Goal: Task Accomplishment & Management: Use online tool/utility

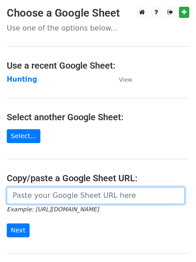
click at [78, 194] on input "url" at bounding box center [96, 195] width 178 height 17
type input "https://docs.google.com/spreadsheets/d/11-fnB0j2a1lx-uC9FP2o8Q1CGHnsO89tB2BU2wi…"
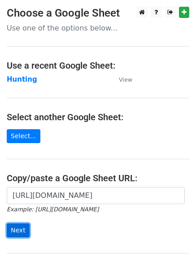
click at [18, 229] on input "Next" at bounding box center [18, 230] width 23 height 14
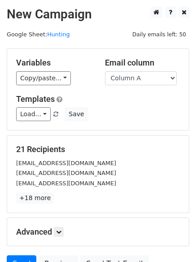
scroll to position [87, 0]
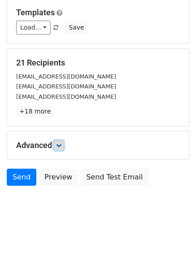
click at [58, 143] on icon at bounding box center [58, 145] width 5 height 5
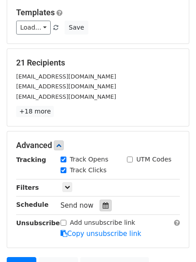
click at [100, 204] on div at bounding box center [106, 206] width 12 height 12
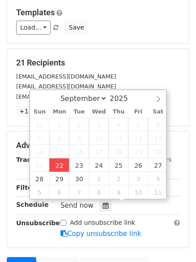
type input "2025-09-22 12:00"
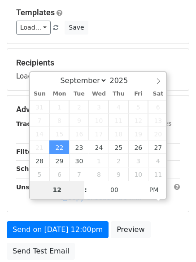
type input "4"
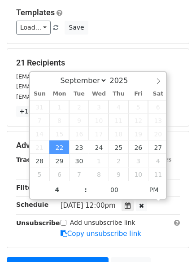
type input "2025-09-22 16:00"
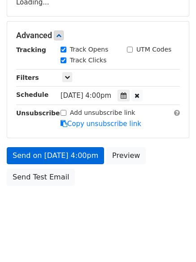
scroll to position [160, 0]
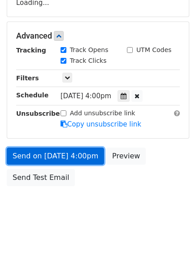
click at [48, 156] on link "Send on Sep 22 at 4:00pm" at bounding box center [55, 156] width 97 height 17
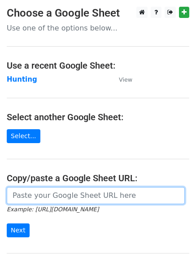
click at [39, 190] on input "url" at bounding box center [96, 195] width 178 height 17
click at [56, 193] on input "url" at bounding box center [96, 195] width 178 height 17
click at [57, 201] on input "url" at bounding box center [96, 195] width 178 height 17
type input "https://docs.google.com/spreadsheets/d/11-fnB0j2a1lx-uC9FP2o8Q1CGHnsO89tB2BU2wi…"
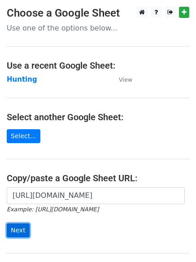
click at [16, 229] on input "Next" at bounding box center [18, 230] width 23 height 14
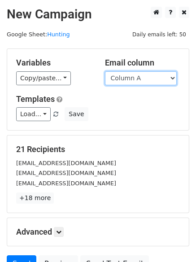
click at [174, 79] on select "Column A Column B Column C Column D Column E" at bounding box center [141, 78] width 72 height 14
select select "Column B"
click at [105, 71] on select "Column A Column B Column C Column D Column E" at bounding box center [141, 78] width 72 height 14
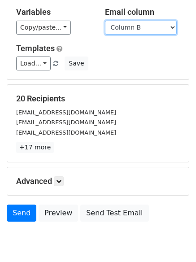
scroll to position [87, 0]
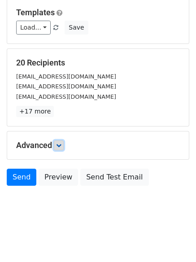
click at [61, 147] on icon at bounding box center [58, 145] width 5 height 5
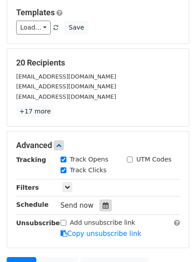
click at [103, 204] on icon at bounding box center [106, 205] width 6 height 6
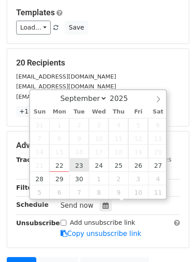
type input "2025-09-23 12:00"
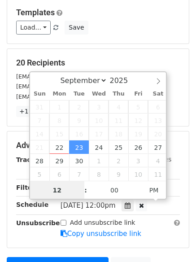
scroll to position [0, 0]
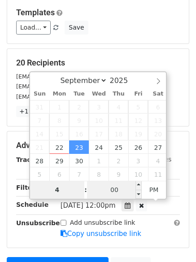
type input "4"
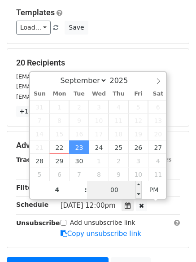
type input "2025-09-23 16:00"
type input "04"
click at [119, 191] on input "00" at bounding box center [114, 190] width 55 height 18
type input "5"
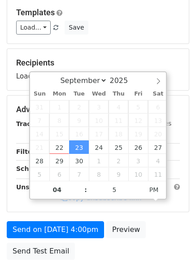
type input "2025-09-23 16:05"
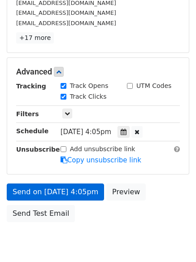
scroll to position [196, 0]
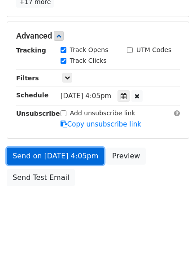
click at [39, 155] on link "Send on Sep 23 at 4:05pm" at bounding box center [55, 156] width 97 height 17
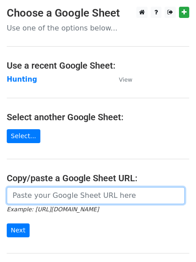
click at [34, 194] on input "url" at bounding box center [96, 195] width 178 height 17
type input "https://docs.google.com/spreadsheets/d/11-fnB0j2a1lx-uC9FP2o8Q1CGHnsO89tB2BU2wi…"
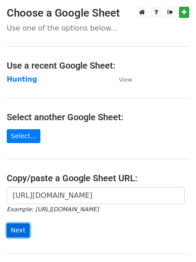
click at [14, 235] on input "Next" at bounding box center [18, 230] width 23 height 14
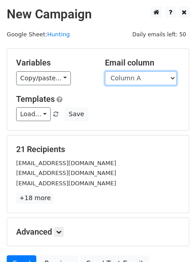
click at [173, 77] on select "Column A Column B Column C Column D Column E" at bounding box center [141, 78] width 72 height 14
select select "Column C"
click at [105, 71] on select "Column A Column B Column C Column D Column E" at bounding box center [141, 78] width 72 height 14
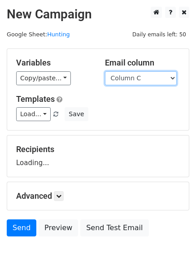
scroll to position [51, 0]
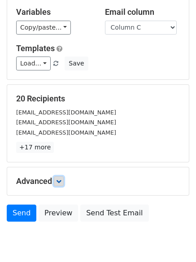
click at [61, 179] on icon at bounding box center [58, 181] width 5 height 5
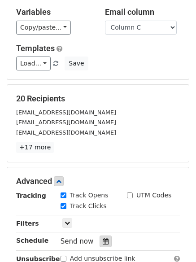
click at [103, 240] on icon at bounding box center [106, 241] width 6 height 6
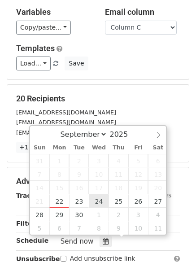
type input "2025-09-24 12:00"
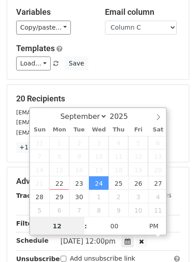
scroll to position [0, 0]
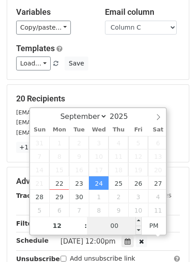
click at [117, 225] on input "00" at bounding box center [114, 226] width 55 height 18
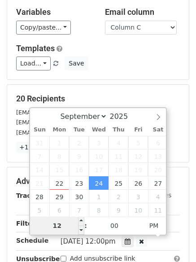
click at [64, 224] on input "12" at bounding box center [57, 226] width 55 height 18
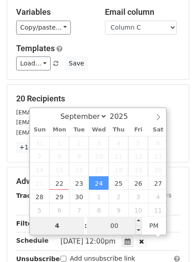
type input "4"
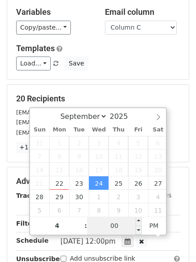
type input "2025-09-24 16:00"
type input "04"
click at [112, 223] on input "00" at bounding box center [114, 226] width 55 height 18
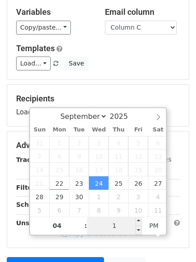
type input "10"
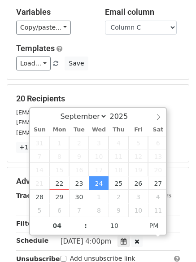
type input "2025-09-24 16:10"
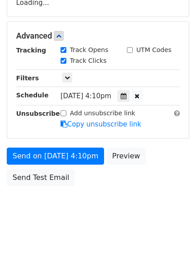
scroll to position [196, 0]
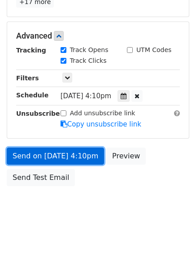
click at [61, 154] on link "Send on Sep 24 at 4:10pm" at bounding box center [55, 156] width 97 height 17
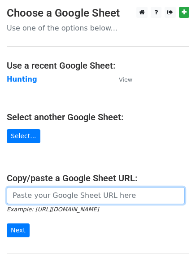
click at [55, 197] on input "url" at bounding box center [96, 195] width 178 height 17
click at [55, 196] on input "url" at bounding box center [96, 195] width 178 height 17
type input "[URL][DOMAIN_NAME]"
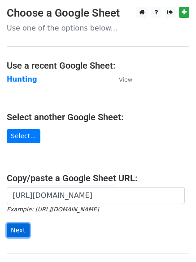
click at [19, 230] on input "Next" at bounding box center [18, 230] width 23 height 14
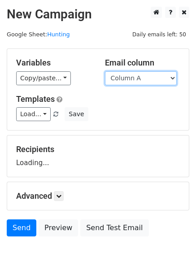
click at [170, 77] on select "Column A Column B Column C Column D Column E" at bounding box center [141, 78] width 72 height 14
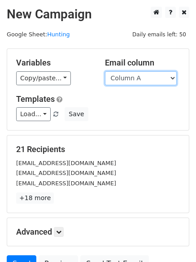
click at [172, 78] on select "Column A Column B Column C Column D Column E" at bounding box center [141, 78] width 72 height 14
select select "Column D"
click at [105, 71] on select "Column A Column B Column C Column D Column E" at bounding box center [141, 78] width 72 height 14
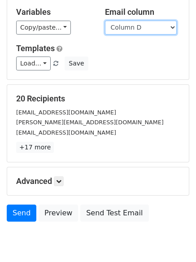
scroll to position [78, 0]
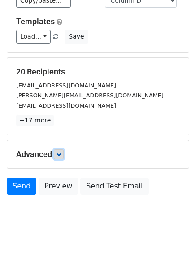
click at [59, 152] on icon at bounding box center [58, 154] width 5 height 5
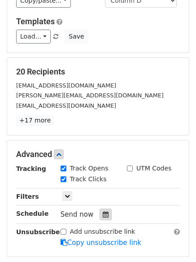
click at [103, 214] on icon at bounding box center [106, 214] width 6 height 6
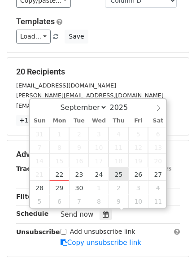
type input "[DATE] 12:00"
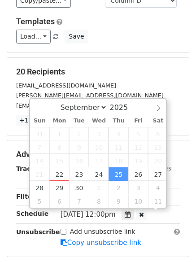
scroll to position [0, 0]
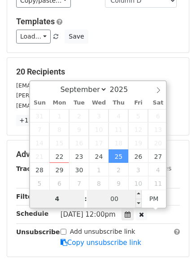
type input "4"
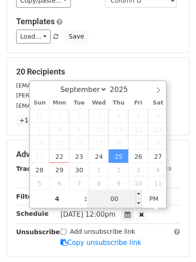
type input "[DATE] 16:00"
type input "04"
click at [121, 199] on input "00" at bounding box center [114, 199] width 55 height 18
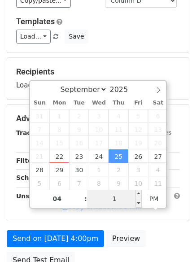
type input "15"
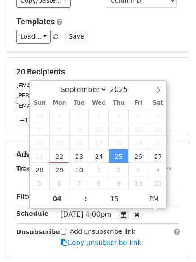
type input "[DATE] 16:15"
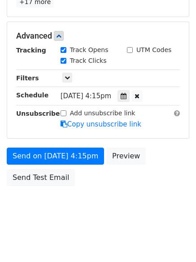
scroll to position [160, 0]
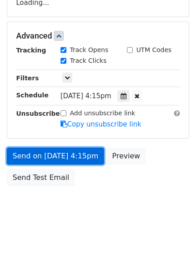
click at [42, 154] on link "Send on [DATE] 4:15pm" at bounding box center [55, 156] width 97 height 17
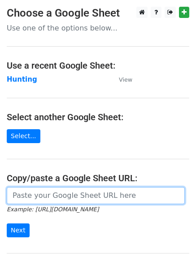
click at [35, 199] on input "url" at bounding box center [96, 195] width 178 height 17
type input "https://docs.google.com/spreadsheets/d/11-fnB0j2a1lx-uC9FP2o8Q1CGHnsO89tB2BU2wi…"
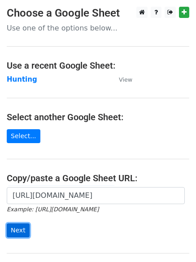
click at [12, 228] on input "Next" at bounding box center [18, 230] width 23 height 14
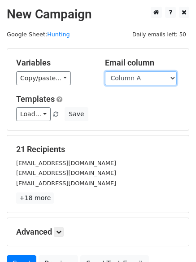
click at [172, 77] on select "Column A Column B Column C Column D Column E" at bounding box center [141, 78] width 72 height 14
select select "Column E"
click at [105, 71] on select "Column A Column B Column C Column D Column E" at bounding box center [141, 78] width 72 height 14
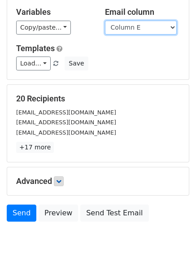
scroll to position [80, 0]
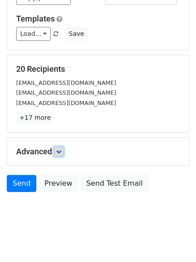
click at [60, 148] on link at bounding box center [59, 152] width 10 height 10
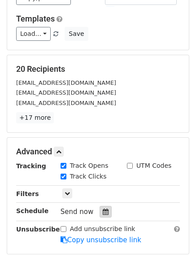
click at [103, 210] on icon at bounding box center [106, 212] width 6 height 6
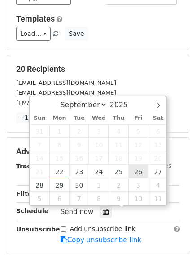
type input "2025-09-26 12:00"
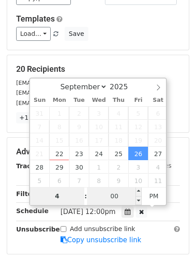
type input "4"
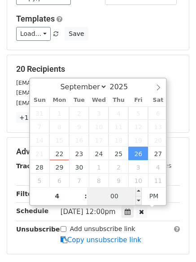
type input "2025-09-26 16:00"
type input "04"
click at [119, 196] on input "00" at bounding box center [114, 196] width 55 height 18
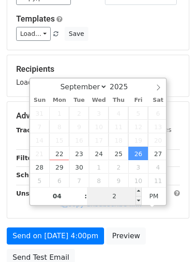
type input "20"
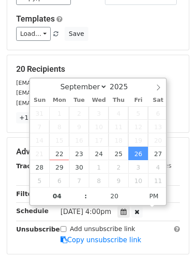
type input "2025-09-26 16:20"
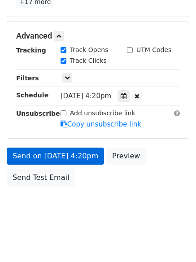
scroll to position [160, 0]
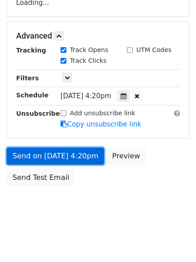
click at [49, 155] on link "Send on Sep 26 at 4:20pm" at bounding box center [55, 156] width 97 height 17
